Goal: Task Accomplishment & Management: Manage account settings

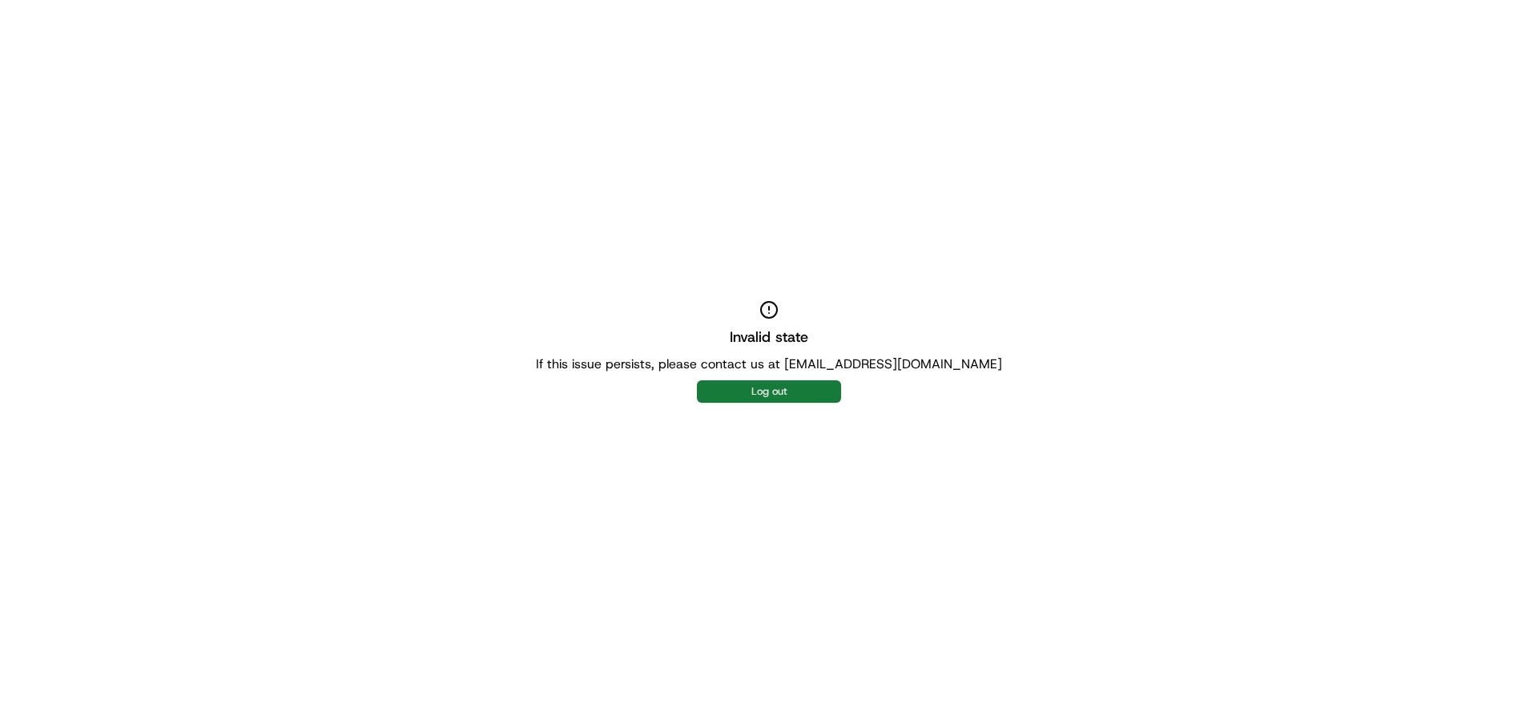
click at [749, 384] on button "Log out" at bounding box center [769, 392] width 144 height 22
